Goal: Check status: Check status

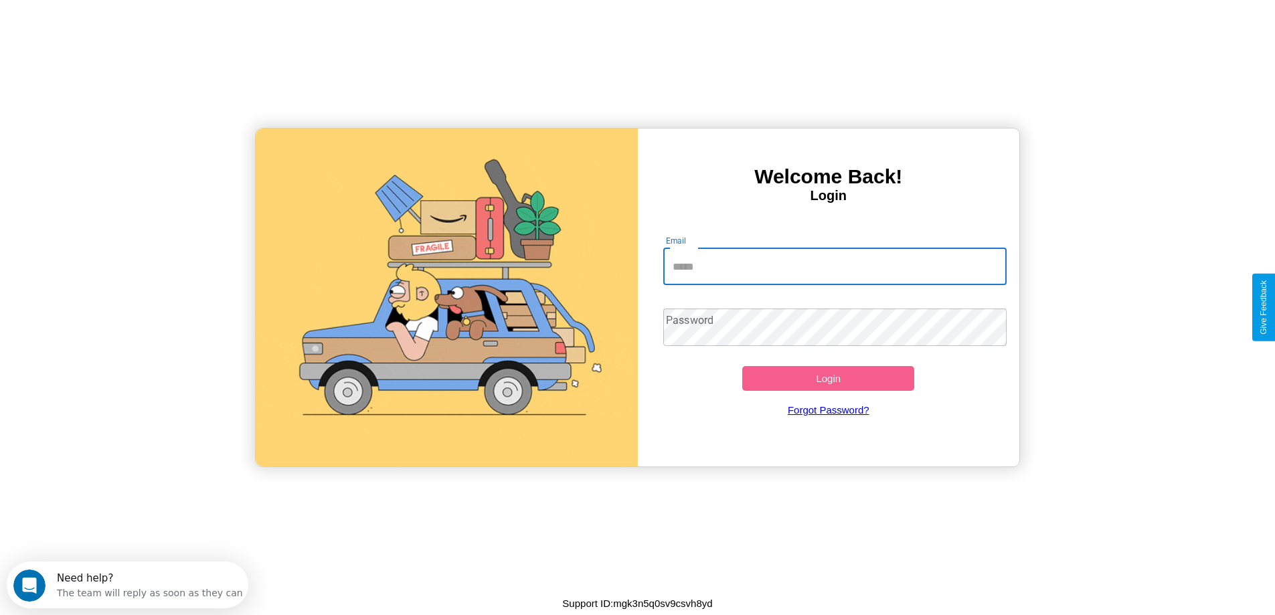
click at [835, 266] on input "Email" at bounding box center [835, 266] width 343 height 37
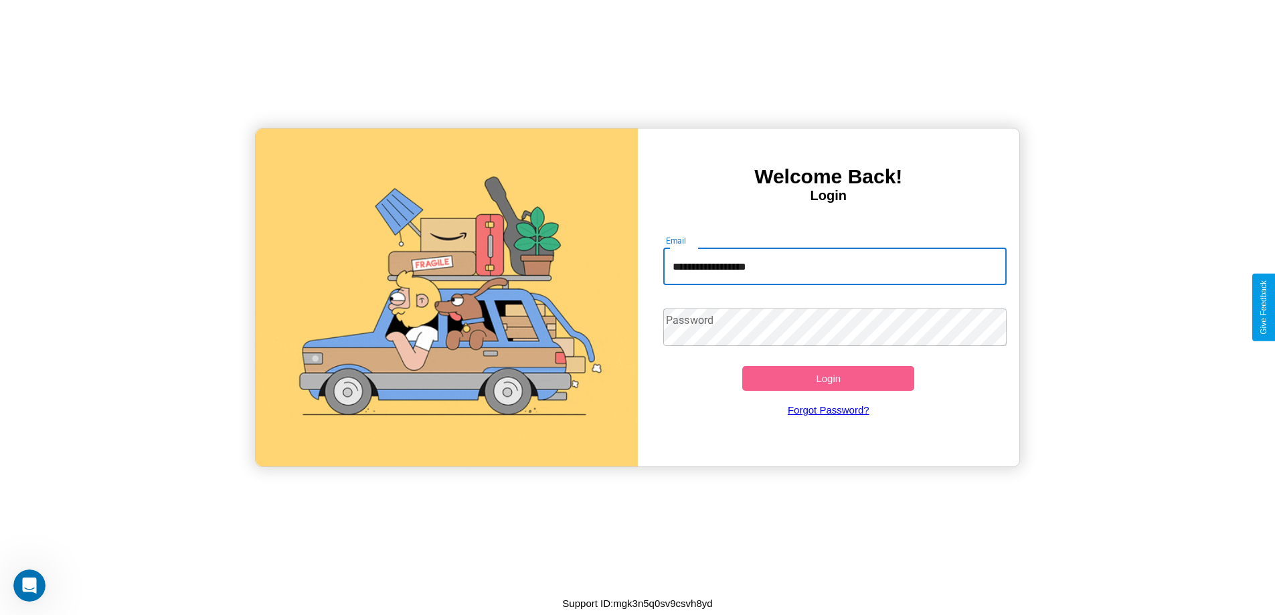
type input "**********"
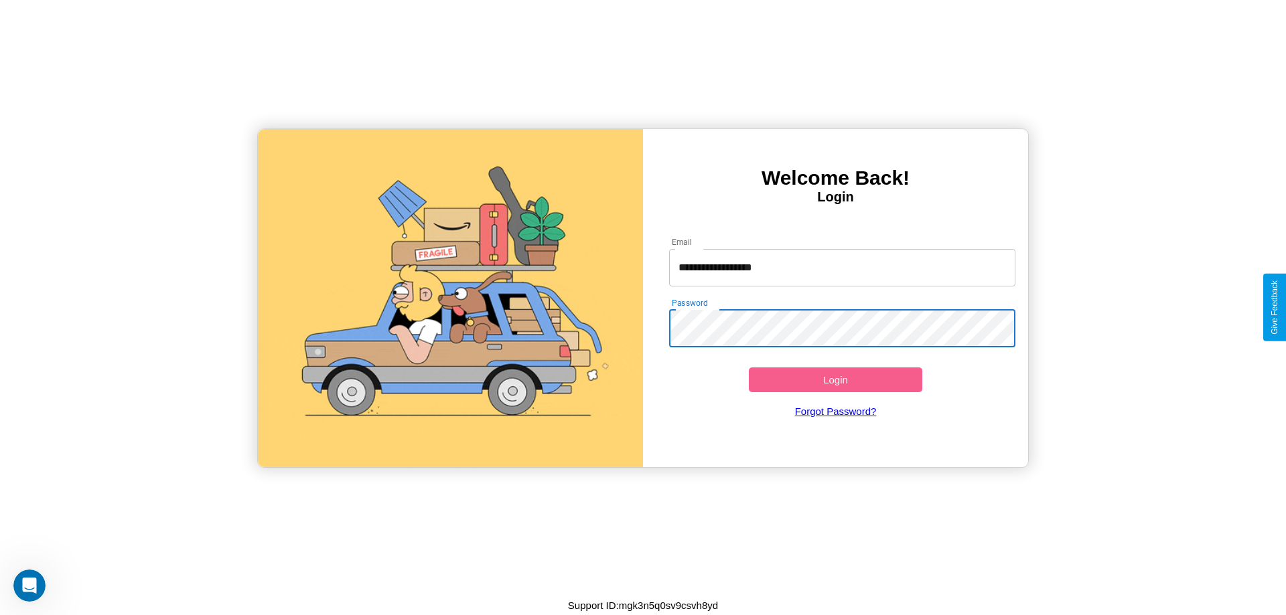
click at [835, 380] on button "Login" at bounding box center [835, 380] width 173 height 25
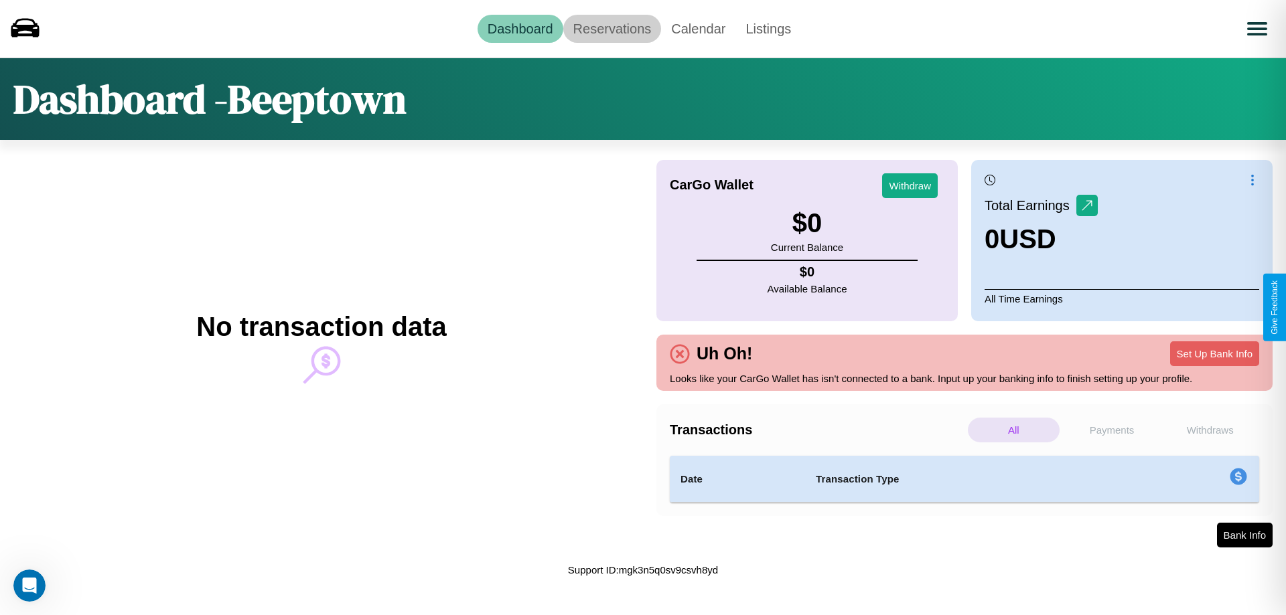
click at [611, 28] on link "Reservations" at bounding box center [612, 29] width 98 height 28
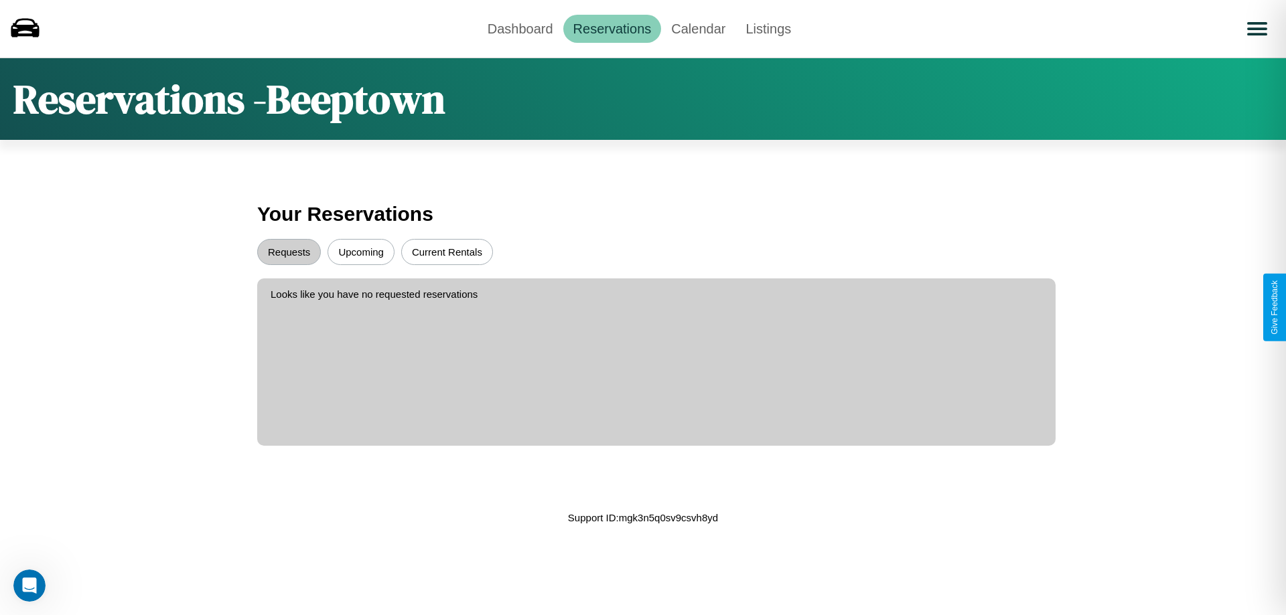
click at [361, 252] on button "Upcoming" at bounding box center [360, 252] width 67 height 26
click at [289, 252] on button "Requests" at bounding box center [289, 252] width 64 height 26
click at [520, 28] on link "Dashboard" at bounding box center [520, 29] width 86 height 28
